Goal: Task Accomplishment & Management: Manage account settings

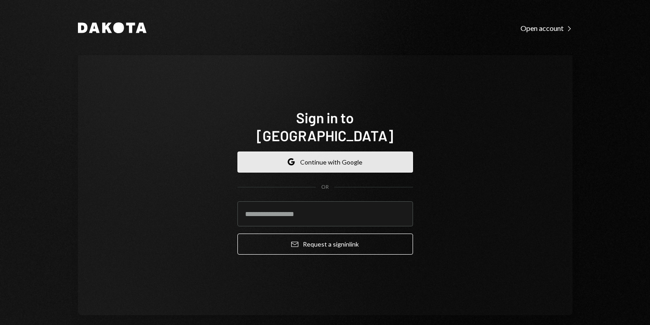
click at [293, 151] on button "Google Continue with Google" at bounding box center [325, 161] width 176 height 21
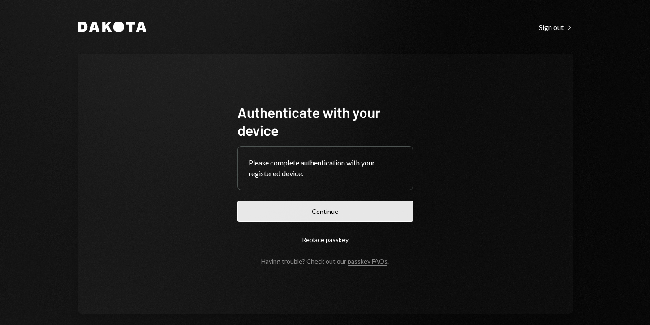
click at [319, 217] on button "Continue" at bounding box center [325, 211] width 176 height 21
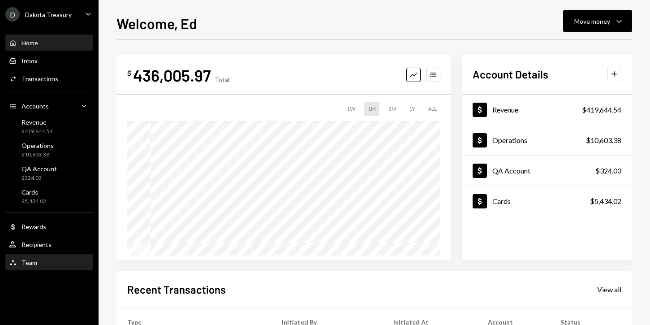
click at [34, 258] on div "Team Team" at bounding box center [49, 262] width 81 height 15
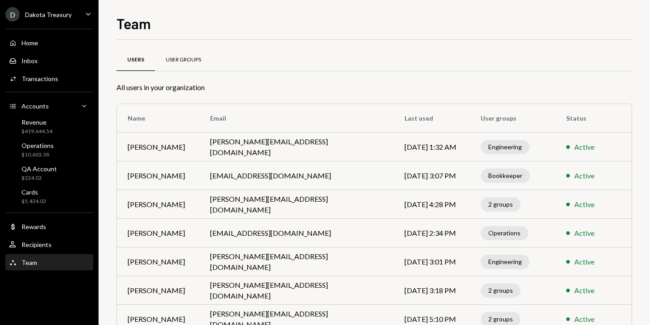
click at [178, 60] on div "User Groups" at bounding box center [183, 60] width 35 height 8
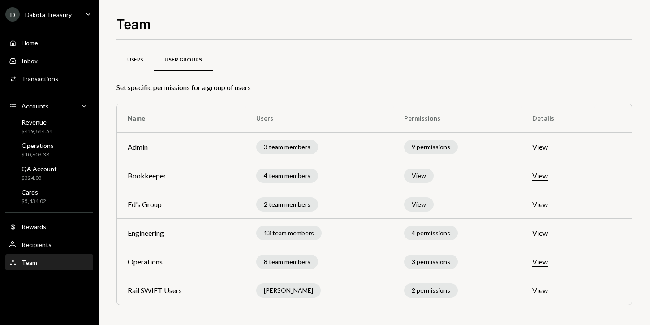
click at [138, 65] on div "Users" at bounding box center [134, 61] width 37 height 22
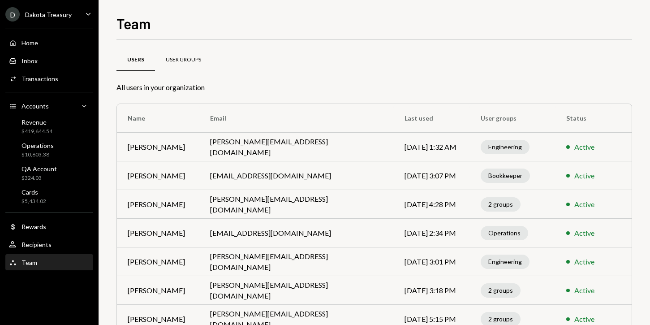
click at [178, 62] on div "User Groups" at bounding box center [183, 60] width 35 height 8
